Goal: Task Accomplishment & Management: Check status

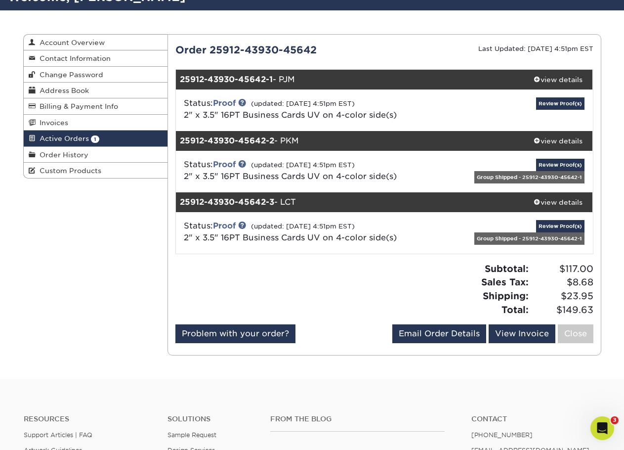
scroll to position [99, 0]
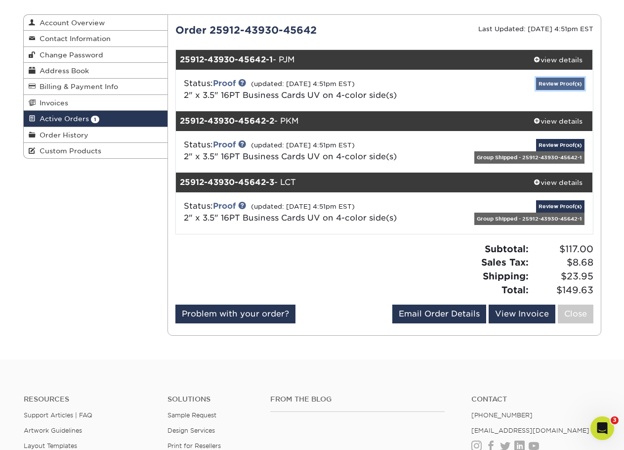
click at [566, 83] on link "Review Proof(s)" at bounding box center [560, 84] width 48 height 12
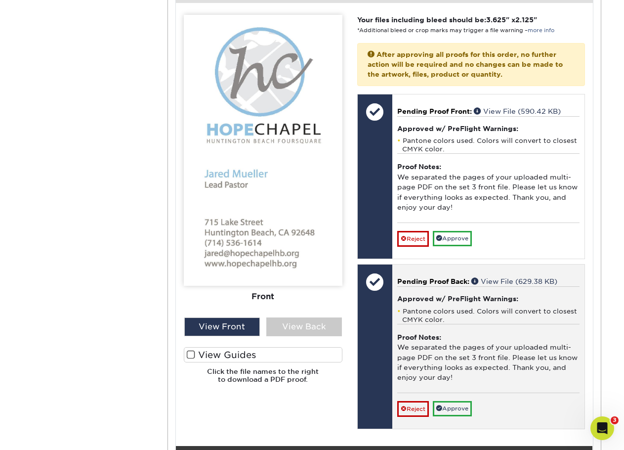
scroll to position [445, 0]
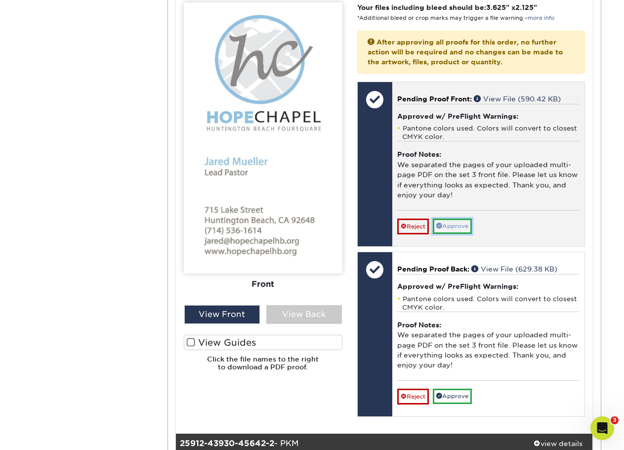
click at [460, 229] on link "Approve" at bounding box center [452, 225] width 39 height 15
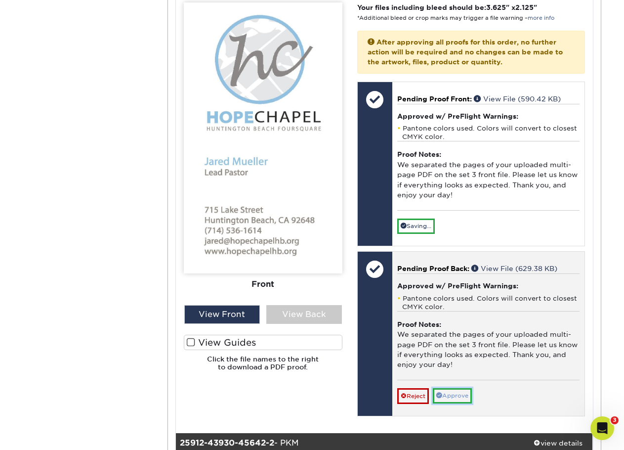
click at [461, 398] on link "Approve" at bounding box center [452, 395] width 39 height 15
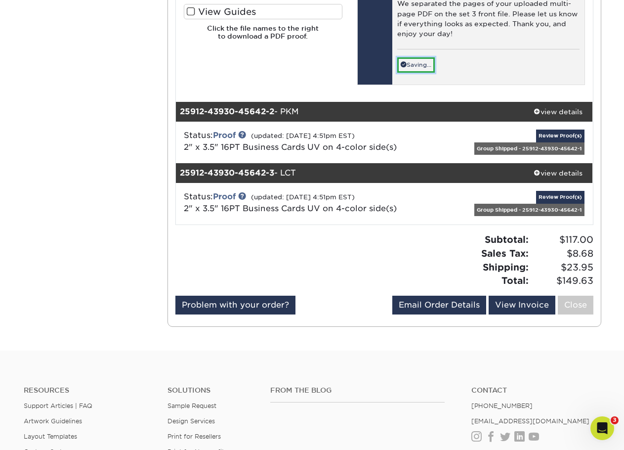
scroll to position [791, 0]
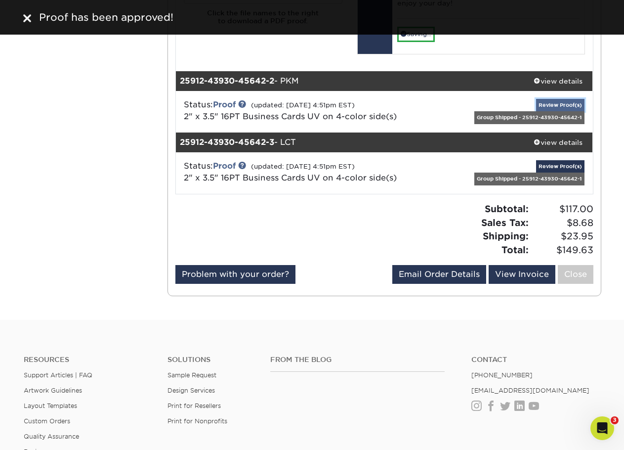
click at [558, 105] on link "Review Proof(s)" at bounding box center [560, 105] width 48 height 12
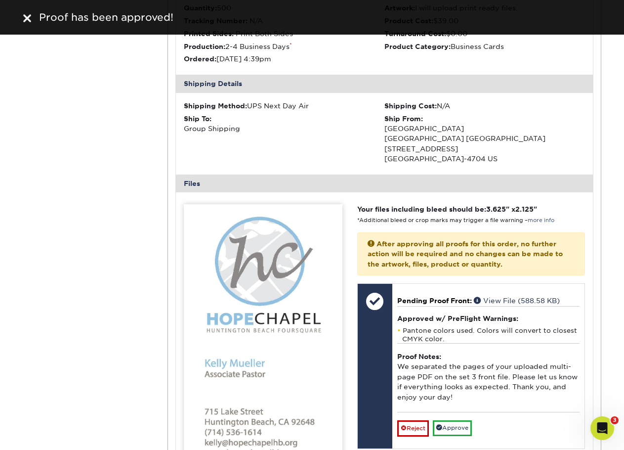
scroll to position [1036, 0]
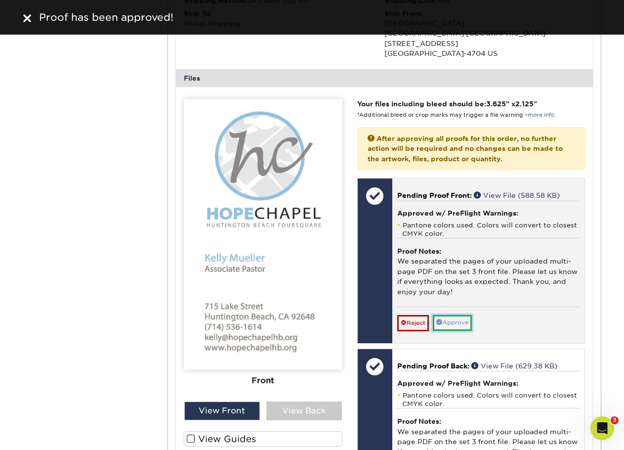
click at [460, 321] on link "Approve" at bounding box center [452, 322] width 39 height 15
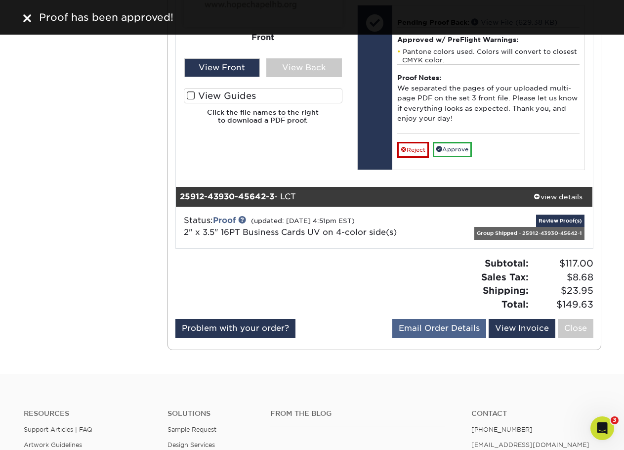
scroll to position [1382, 0]
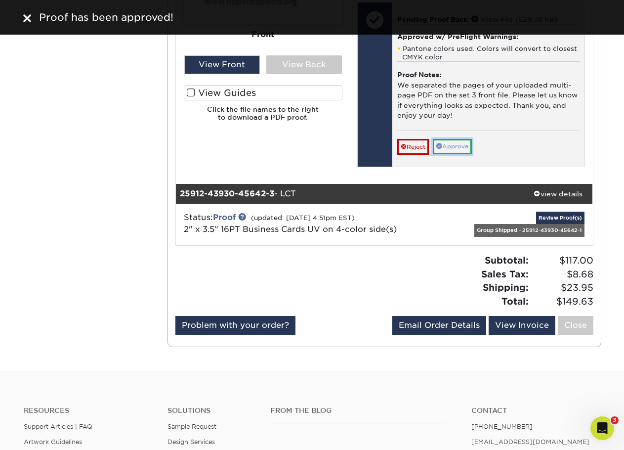
click at [450, 143] on link "Approve" at bounding box center [452, 146] width 39 height 15
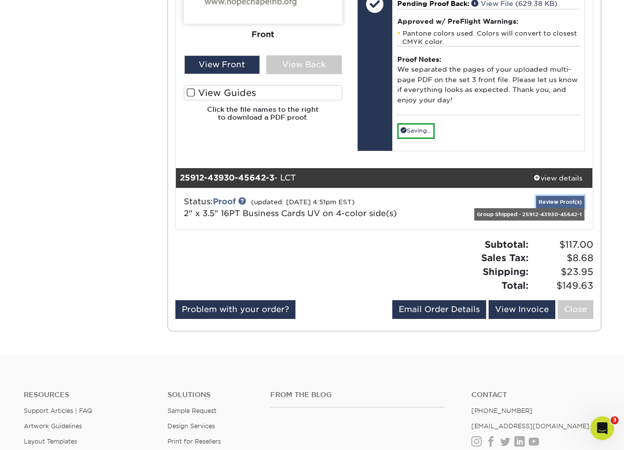
click at [560, 202] on link "Review Proof(s)" at bounding box center [560, 202] width 48 height 12
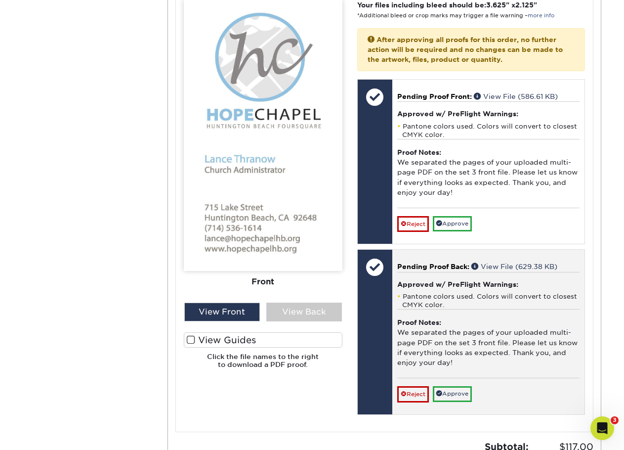
scroll to position [1826, 0]
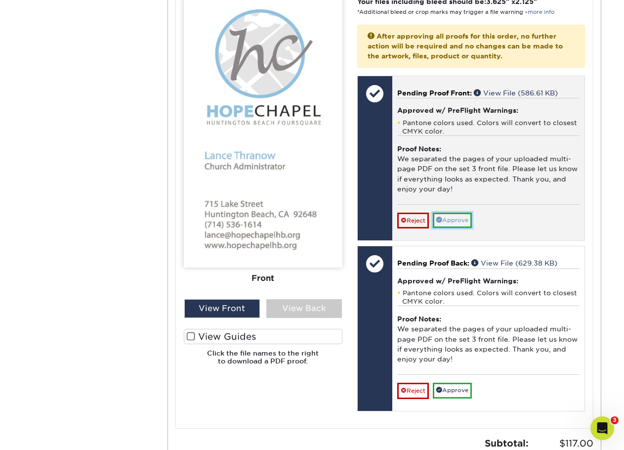
click at [461, 215] on link "Approve" at bounding box center [452, 219] width 39 height 15
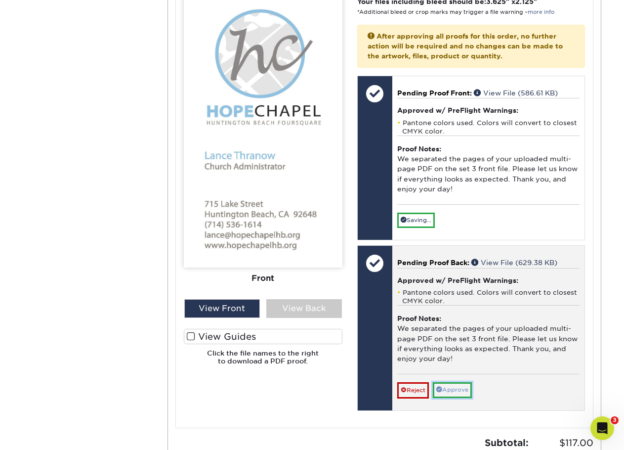
click at [455, 387] on link "Approve" at bounding box center [452, 389] width 39 height 15
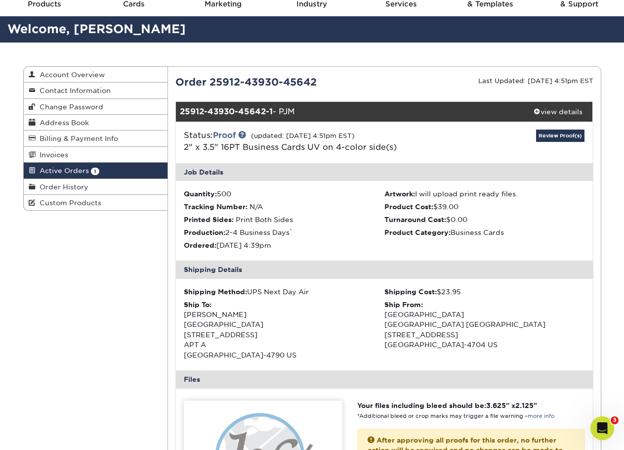
scroll to position [0, 0]
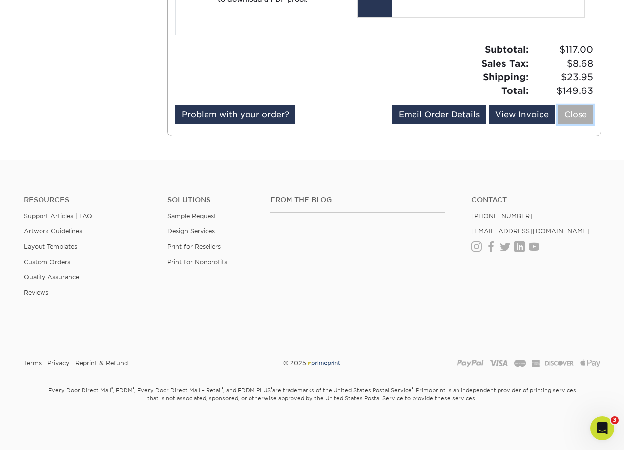
click at [580, 118] on link "Close" at bounding box center [576, 114] width 36 height 19
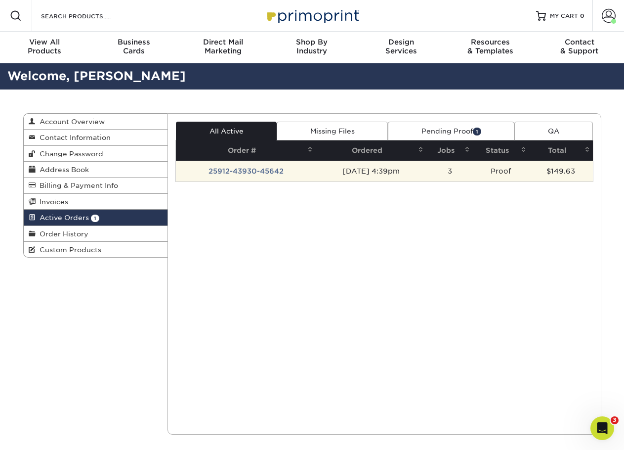
click at [251, 171] on td "25912-43930-45642" at bounding box center [246, 171] width 140 height 21
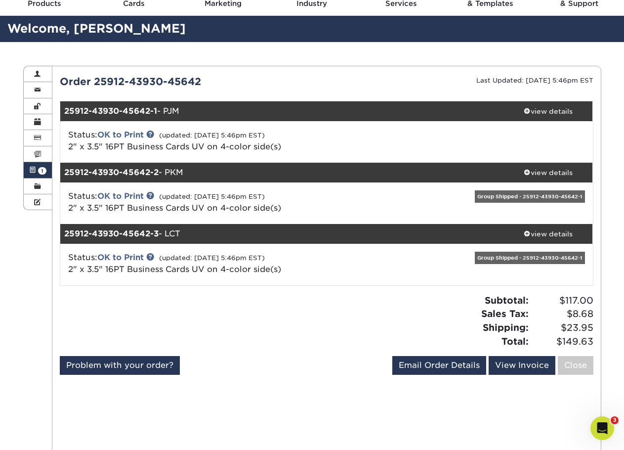
scroll to position [99, 0]
